Goal: Navigation & Orientation: Find specific page/section

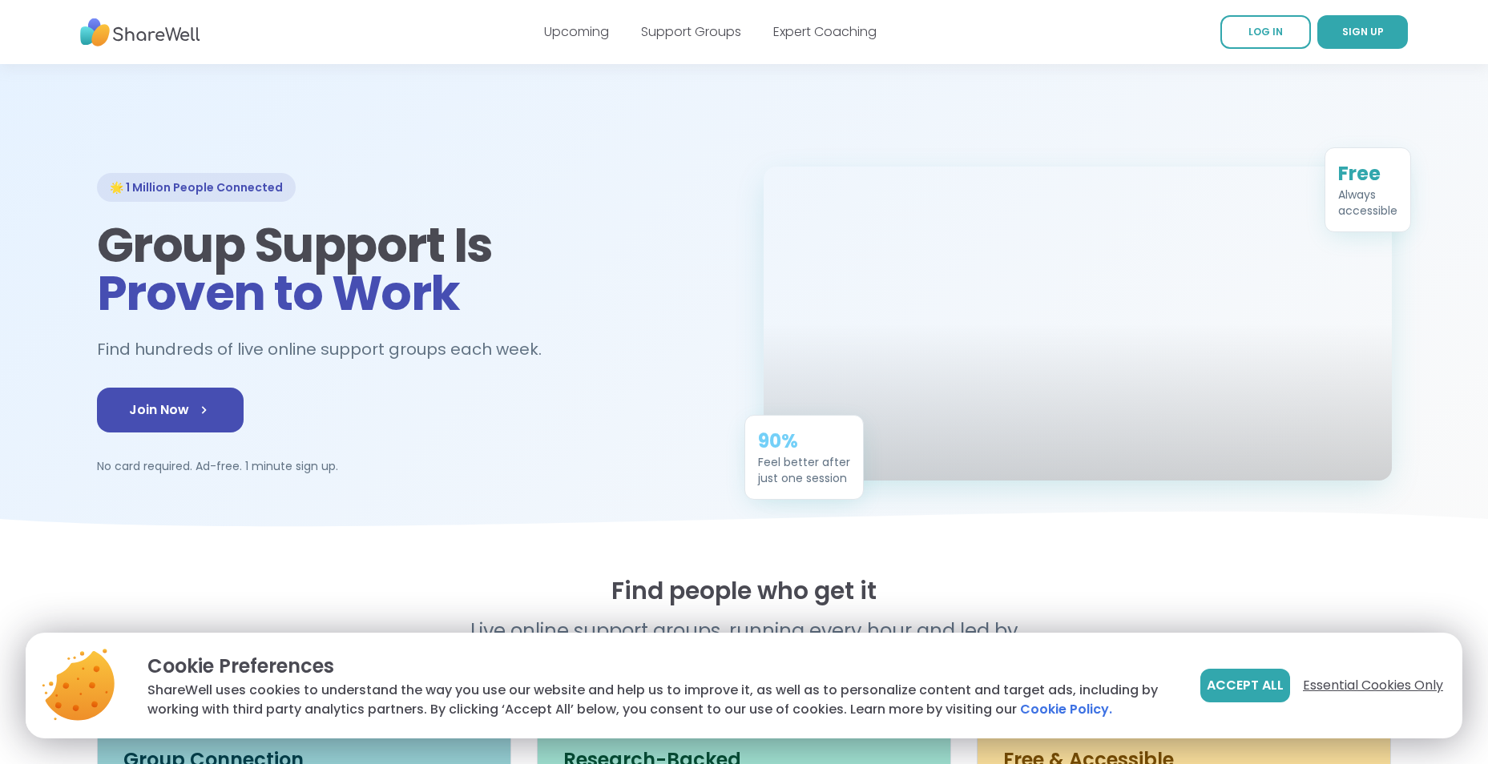
click at [1361, 683] on span "Essential Cookies Only" at bounding box center [1373, 685] width 140 height 19
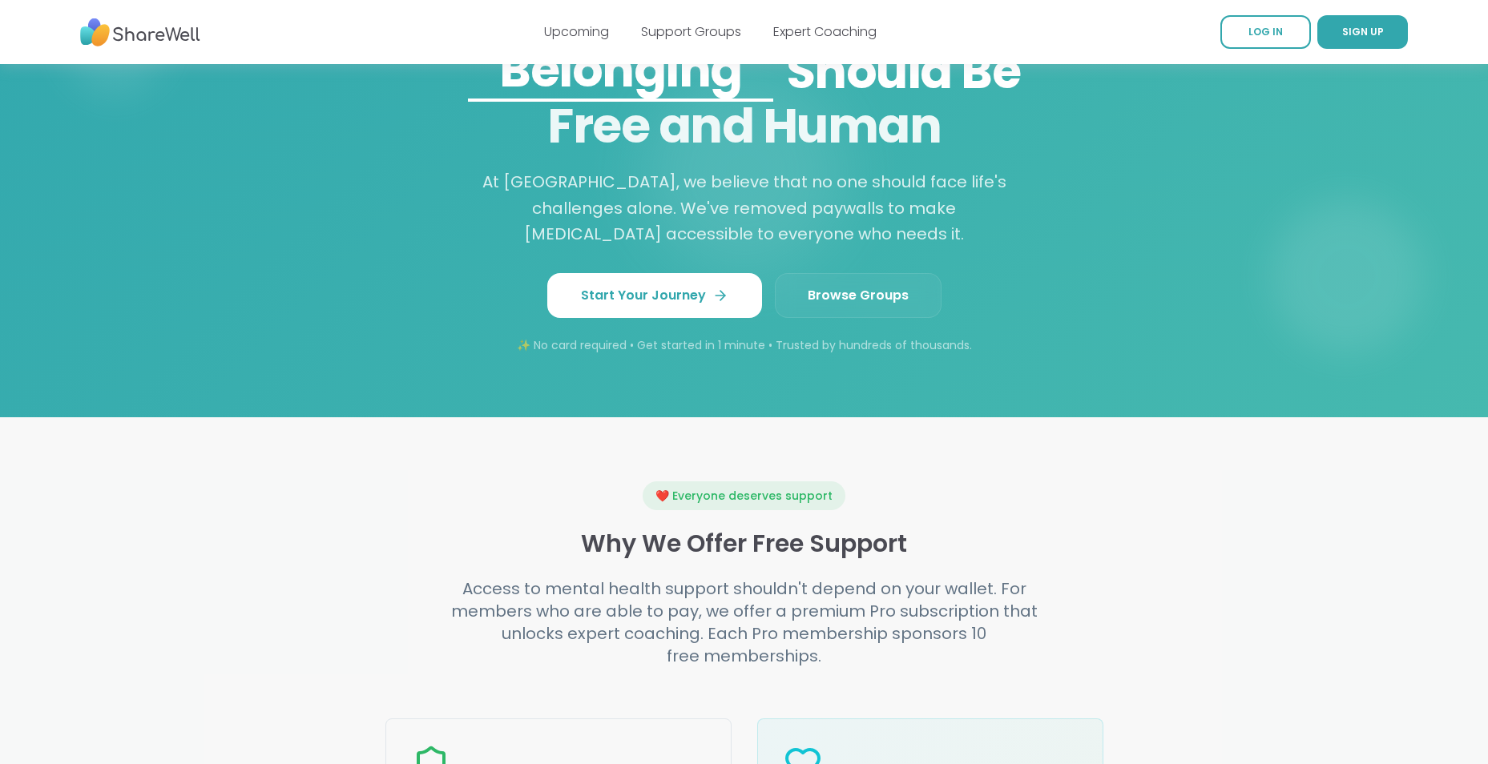
scroll to position [1282, 0]
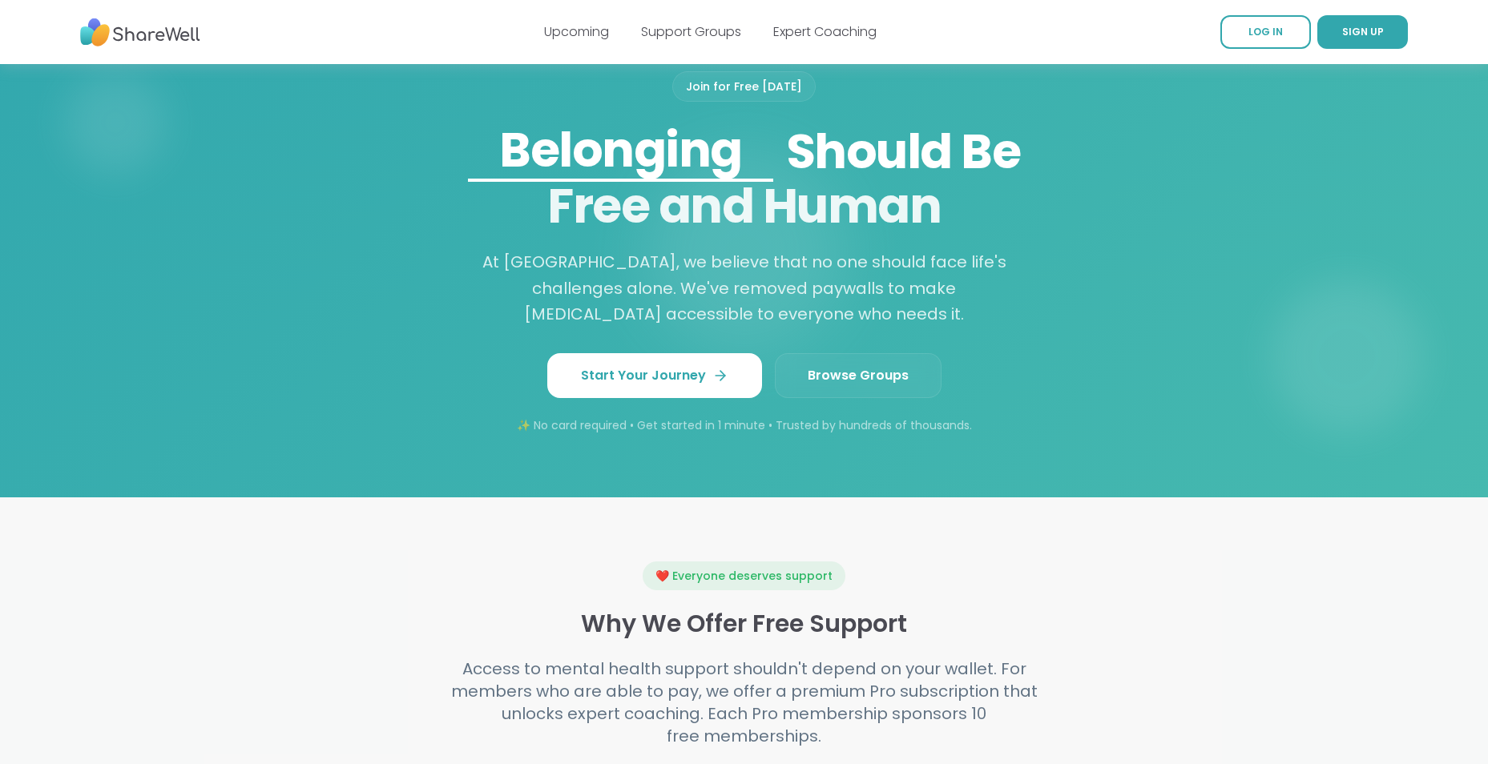
click at [854, 385] on span "Browse Groups" at bounding box center [858, 375] width 101 height 19
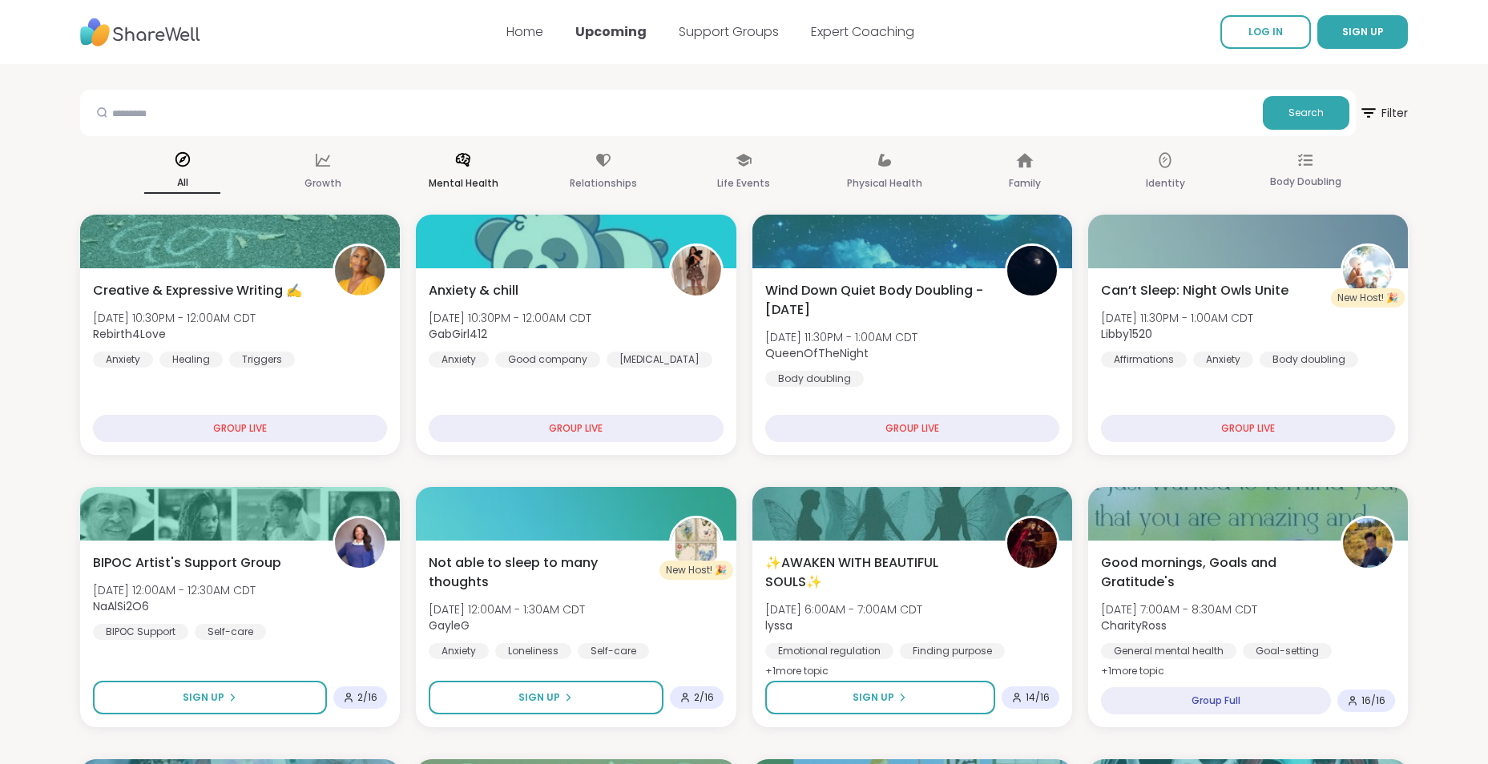
click at [462, 179] on p "Mental Health" at bounding box center [464, 183] width 70 height 19
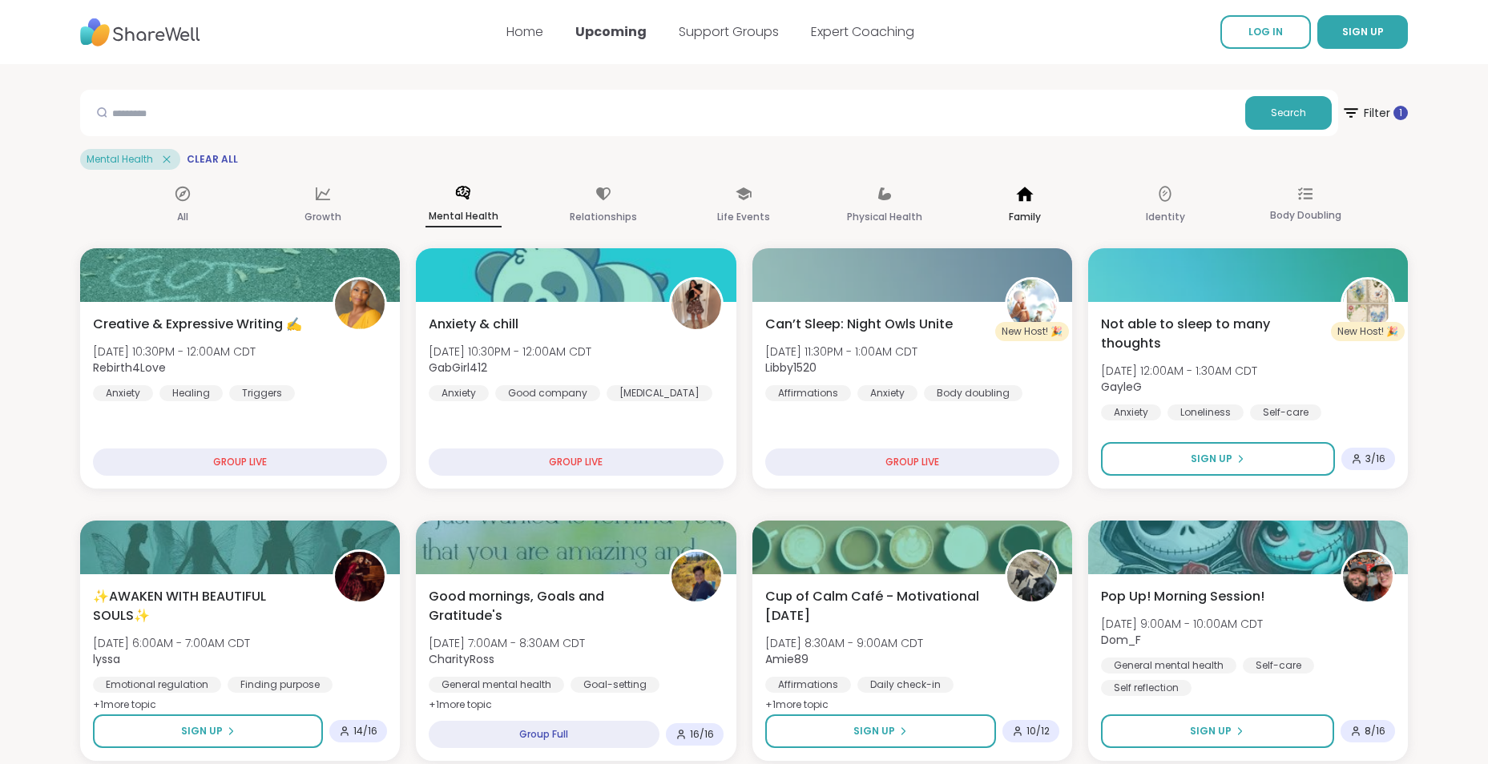
click at [1021, 220] on p "Family" at bounding box center [1025, 217] width 32 height 19
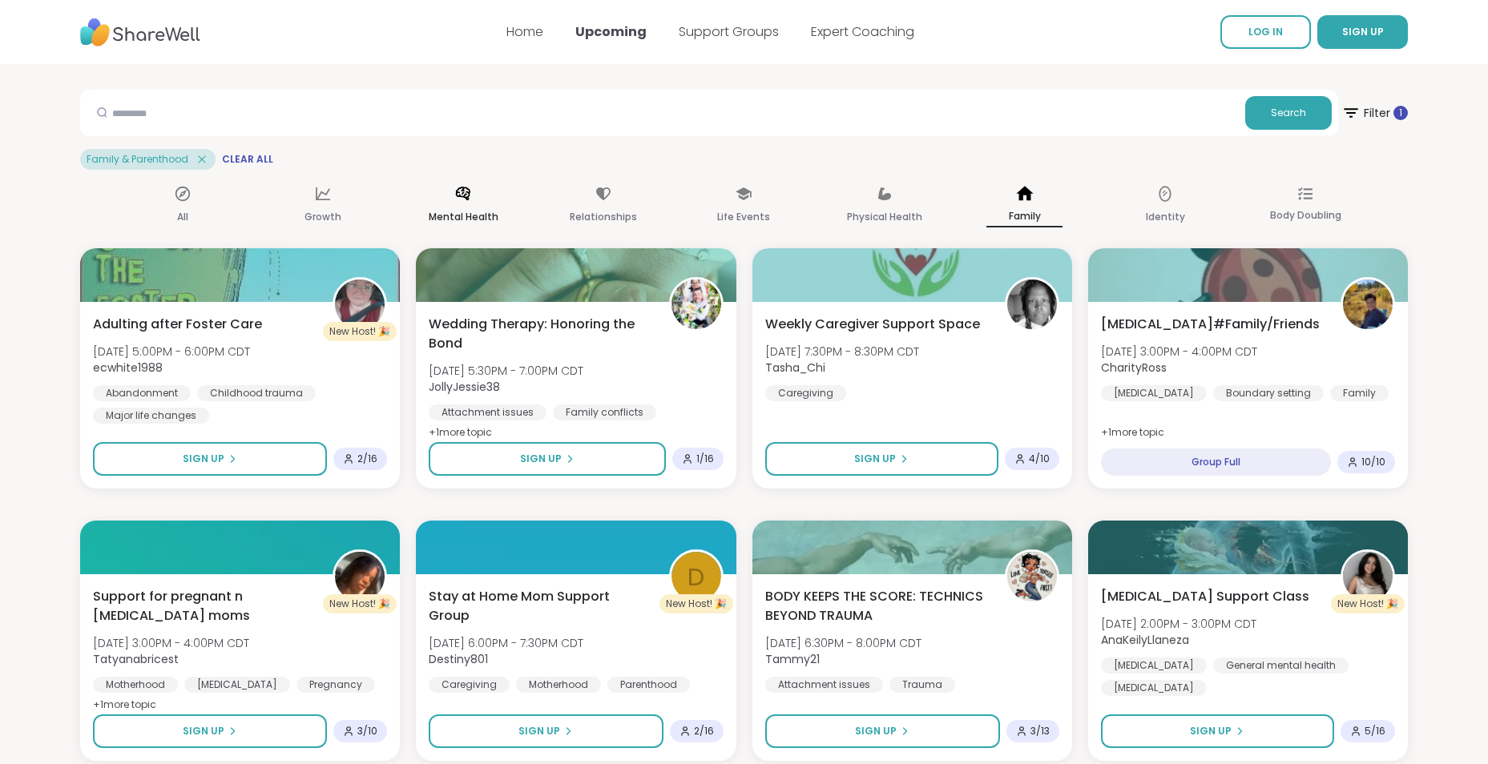
click at [488, 199] on div "Mental Health" at bounding box center [463, 205] width 76 height 59
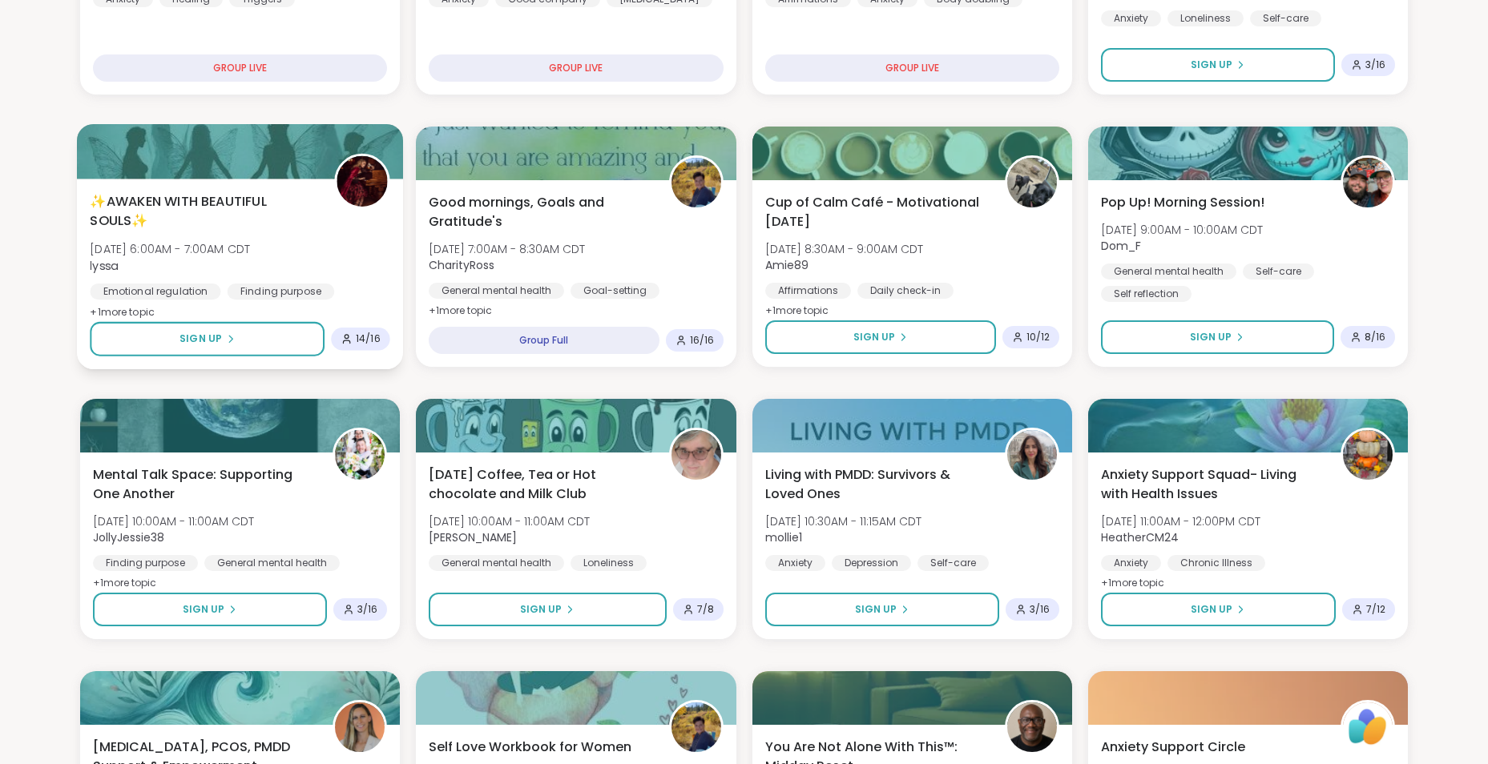
scroll to position [401, 0]
